Goal: Check status: Check status

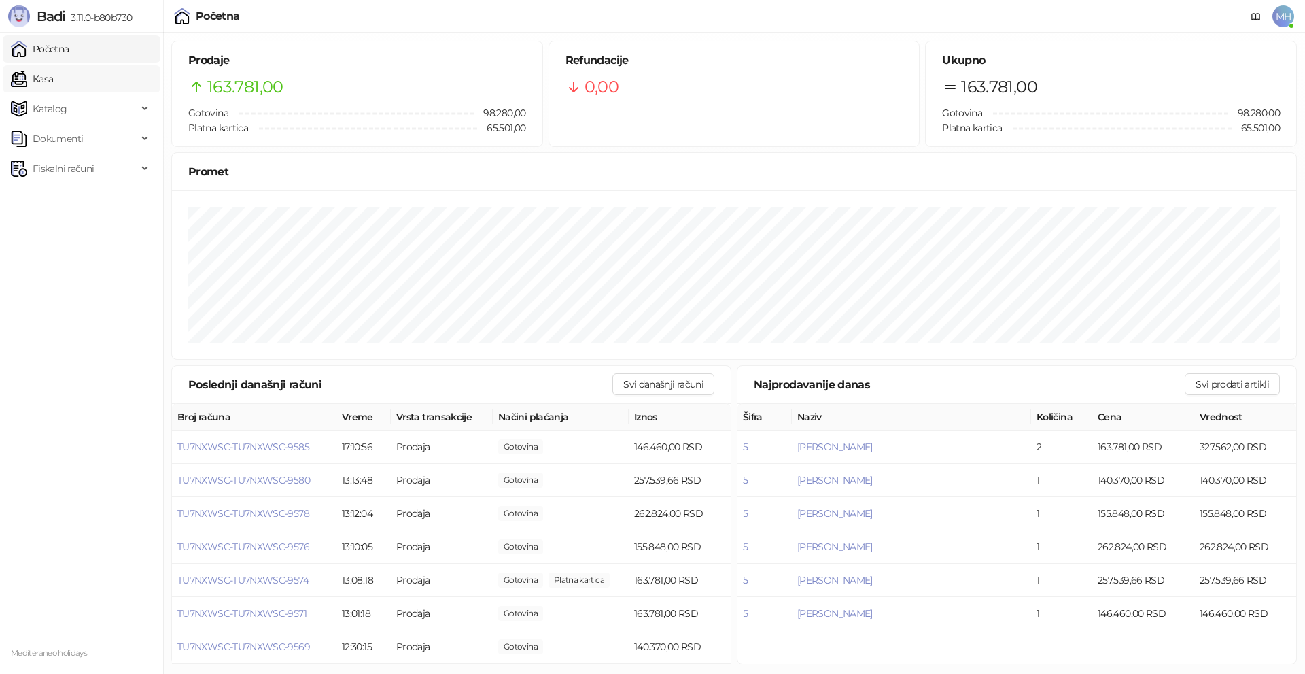
click at [53, 73] on link "Kasa" at bounding box center [32, 78] width 42 height 27
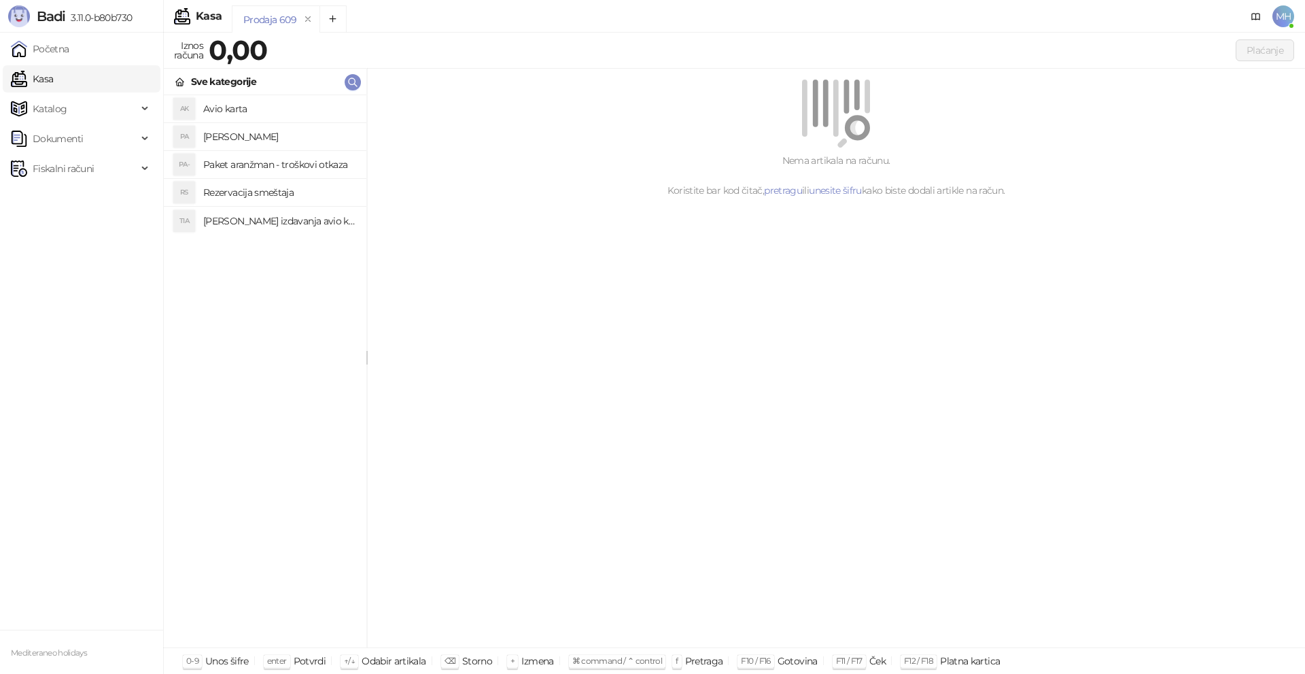
click at [246, 133] on h4 "[PERSON_NAME]" at bounding box center [279, 137] width 152 height 22
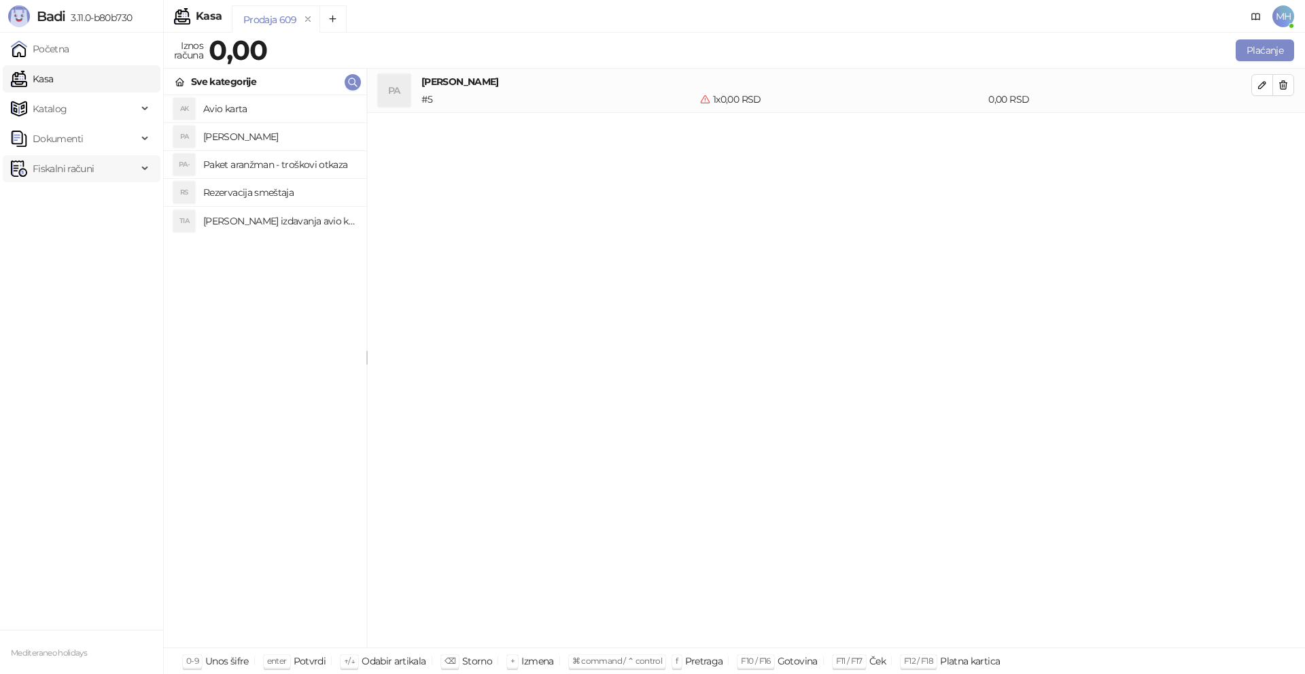
click at [85, 169] on span "Fiskalni računi" at bounding box center [63, 168] width 61 height 27
click at [85, 202] on link "Izdati računi" at bounding box center [53, 198] width 74 height 27
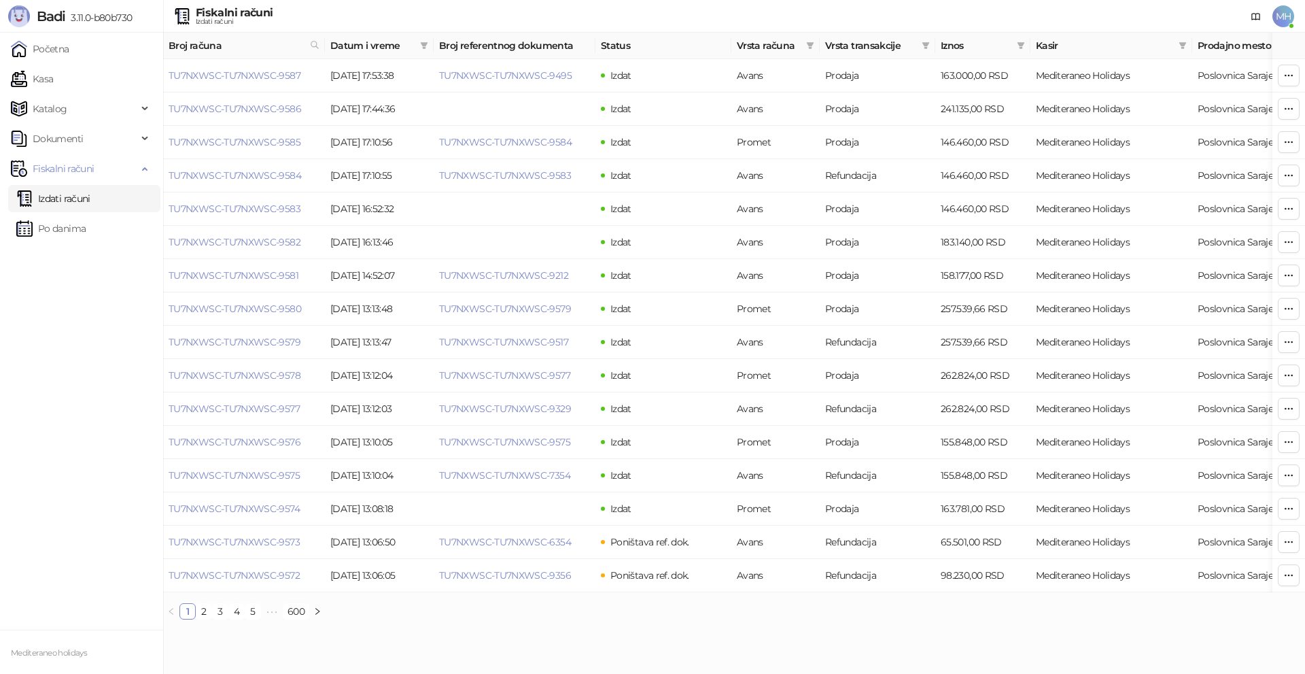
click at [295, 44] on span "Broj računa" at bounding box center [237, 45] width 136 height 15
click at [319, 46] on span at bounding box center [314, 45] width 15 height 20
type input "****"
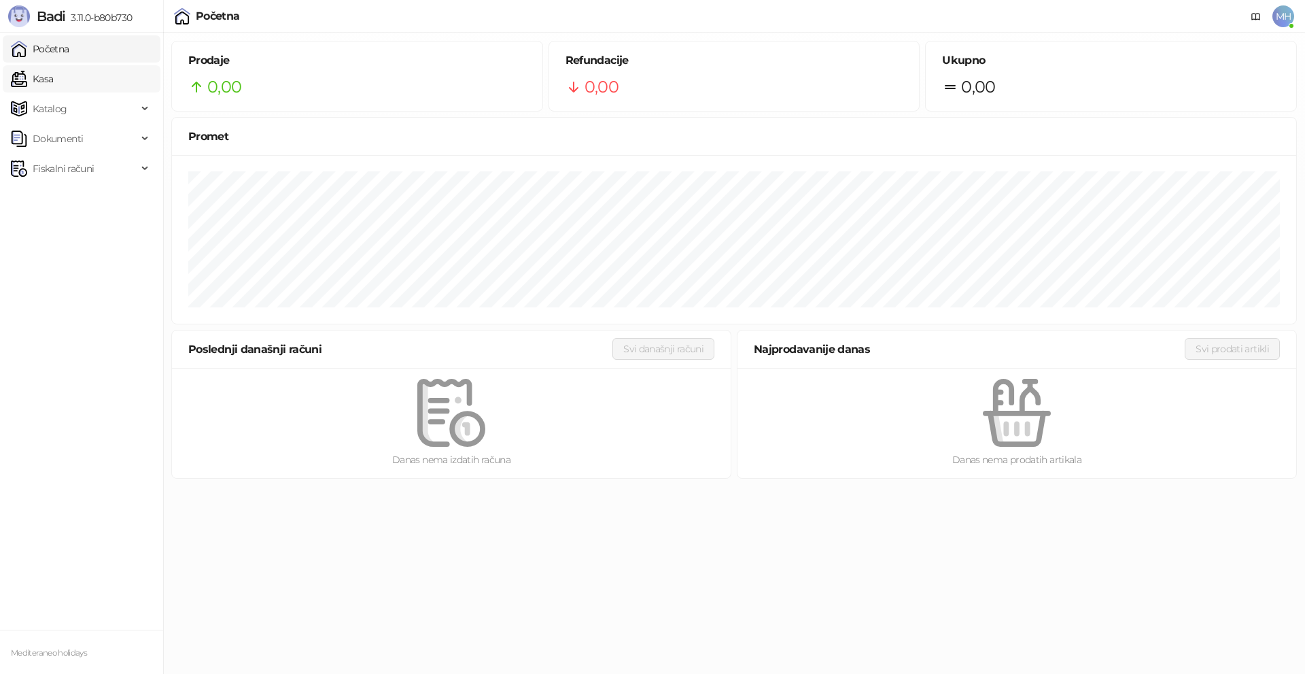
click at [53, 79] on link "Kasa" at bounding box center [32, 78] width 42 height 27
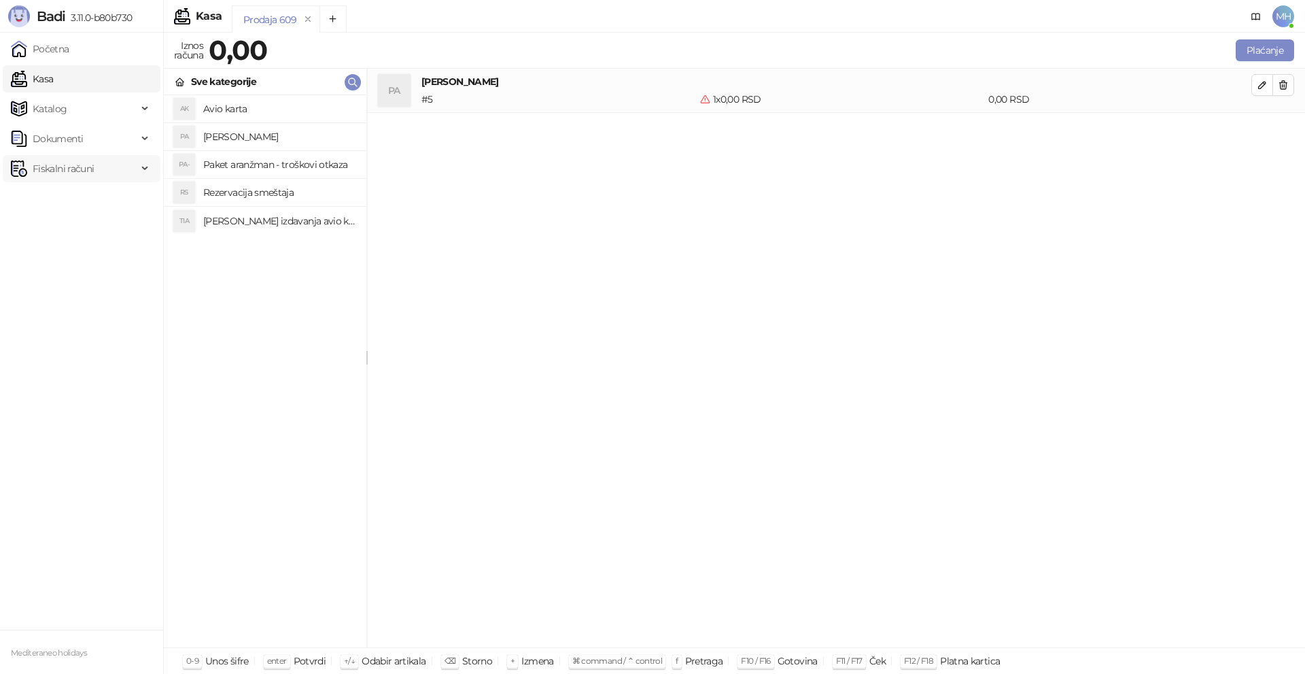
click at [118, 173] on span "Fiskalni računi" at bounding box center [74, 168] width 126 height 27
click at [90, 194] on link "Izdati računi" at bounding box center [53, 198] width 74 height 27
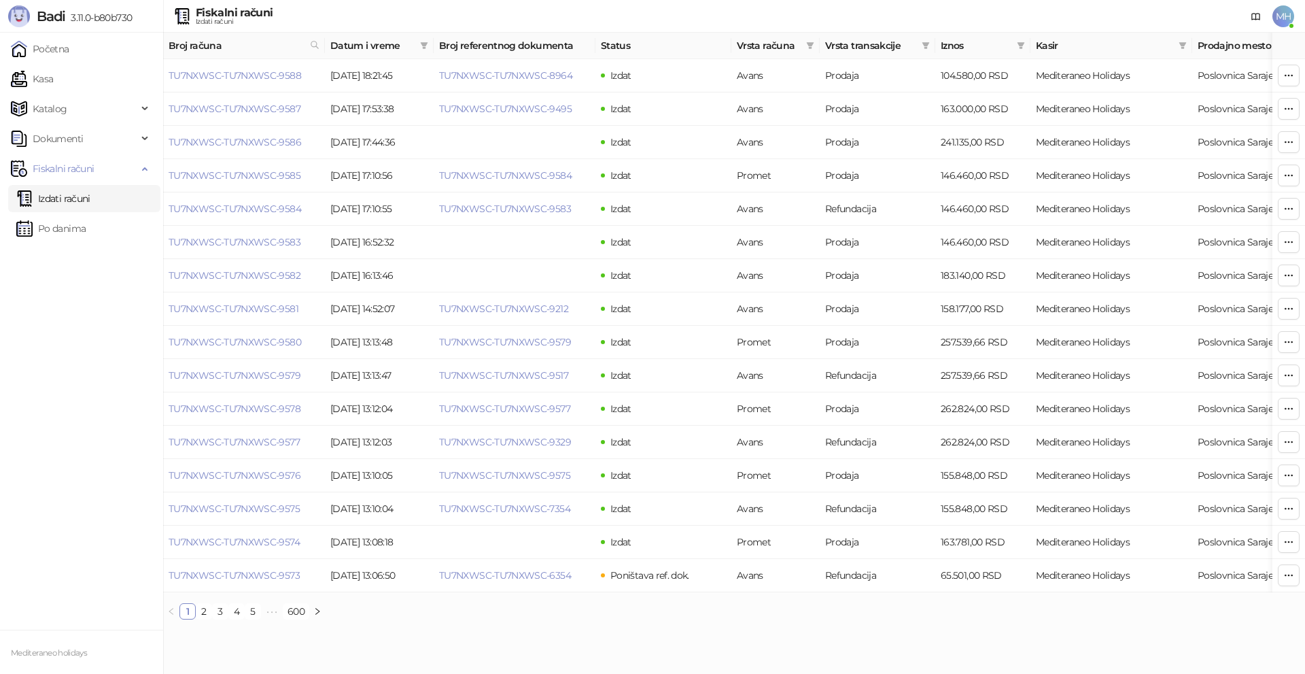
click at [256, 41] on span "Broj računa" at bounding box center [237, 45] width 136 height 15
click at [245, 40] on span "Broj računa" at bounding box center [237, 45] width 136 height 15
click at [233, 43] on span "Broj računa" at bounding box center [237, 45] width 136 height 15
click at [224, 44] on span "Broj računa" at bounding box center [237, 45] width 136 height 15
click at [312, 45] on icon at bounding box center [315, 45] width 10 height 10
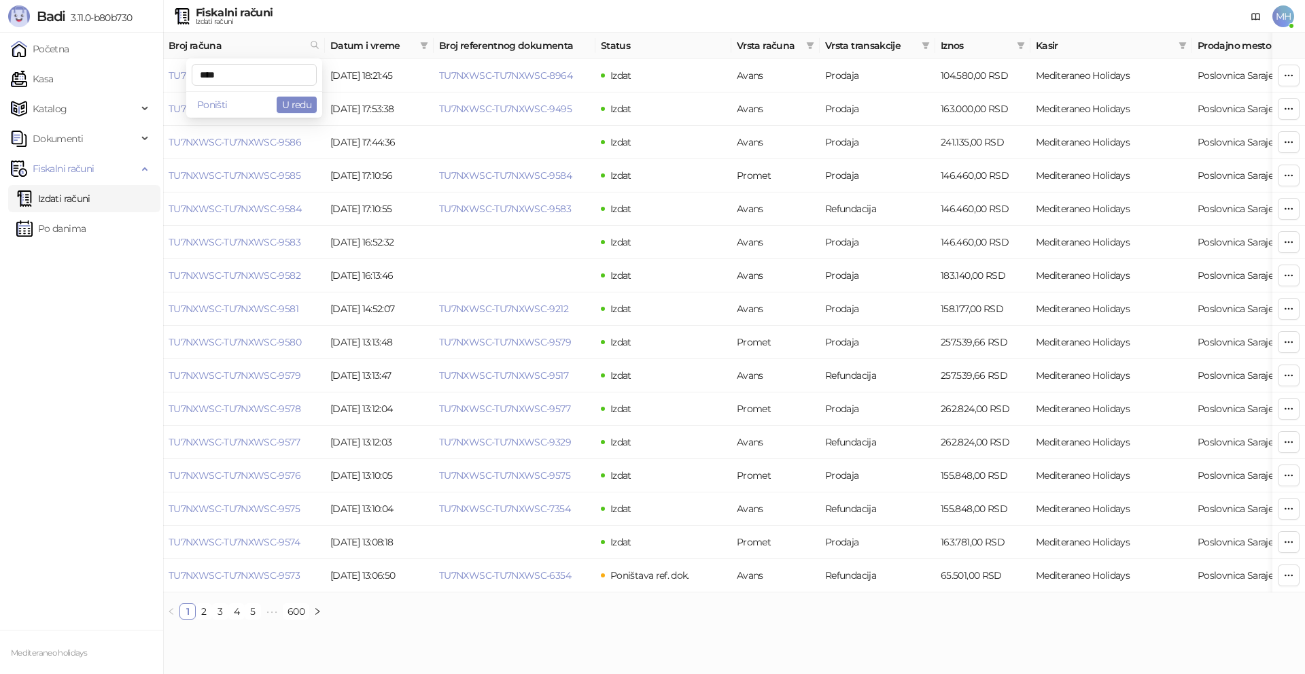
type input "****"
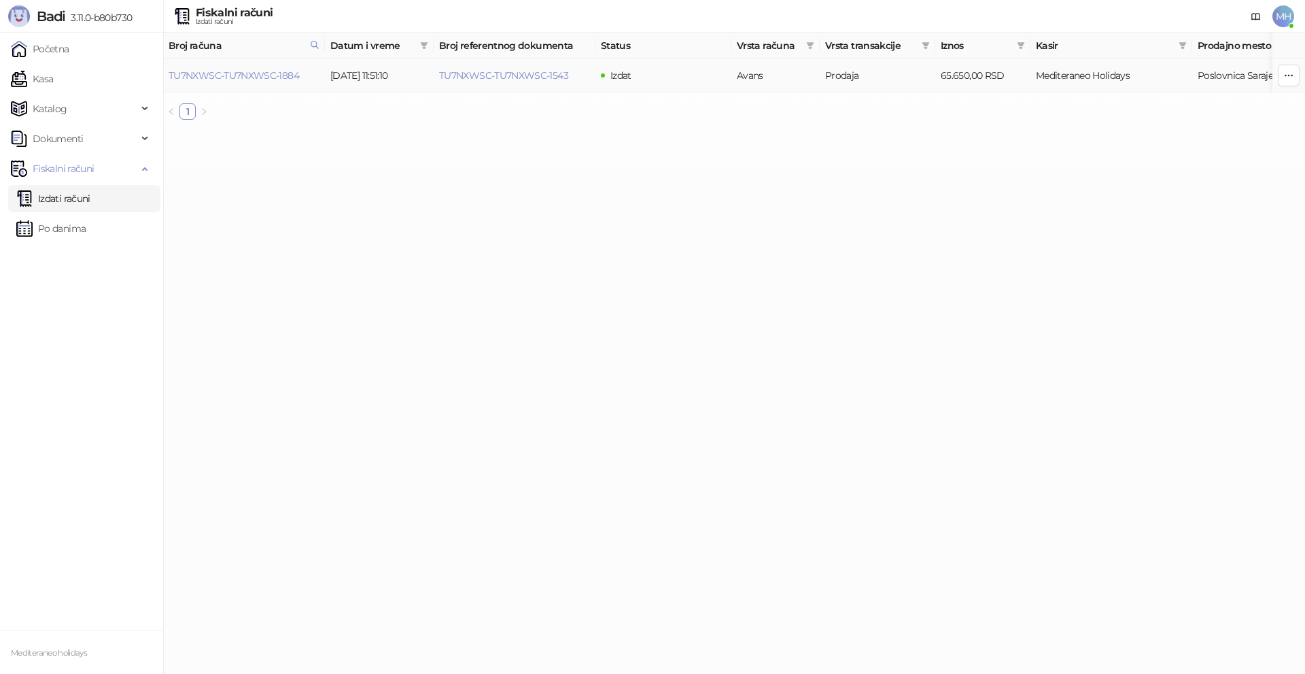
click at [634, 75] on td "Izdat" at bounding box center [663, 75] width 136 height 33
click at [373, 78] on td "02.09.2023 11:51:10" at bounding box center [379, 75] width 109 height 33
click at [263, 68] on td "TU7NXWSC-TU7NXWSC-1884" at bounding box center [244, 75] width 162 height 33
drag, startPoint x: 260, startPoint y: 69, endPoint x: 260, endPoint y: 80, distance: 10.9
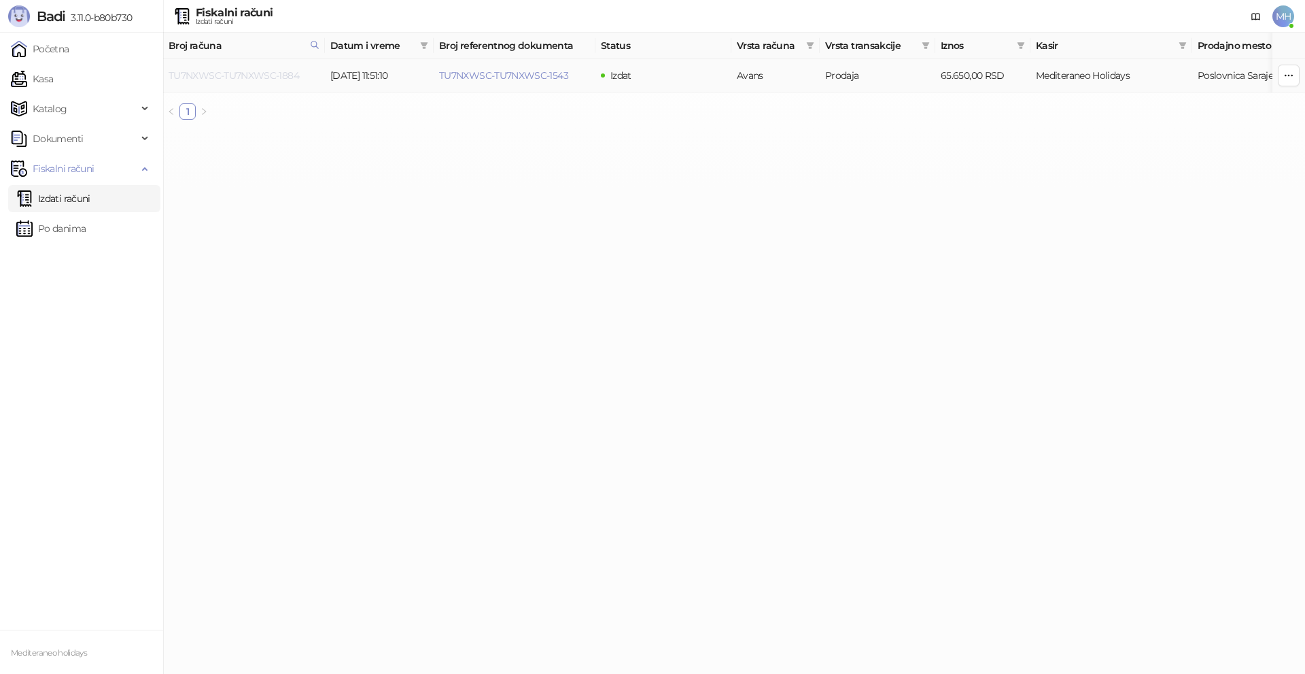
click at [260, 73] on td "TU7NXWSC-TU7NXWSC-1884" at bounding box center [244, 75] width 162 height 33
click at [260, 80] on link "TU7NXWSC-TU7NXWSC-1884" at bounding box center [234, 75] width 130 height 12
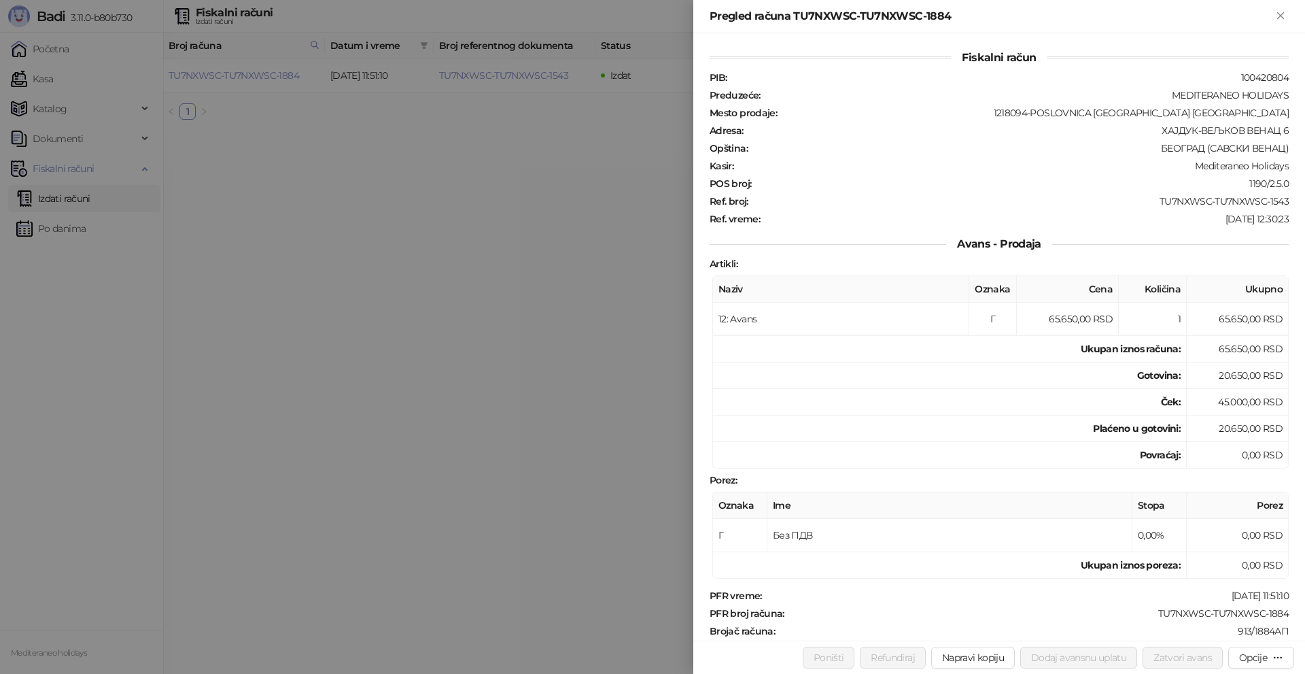
click at [454, 175] on div at bounding box center [652, 337] width 1305 height 674
